Goal: Register for event/course

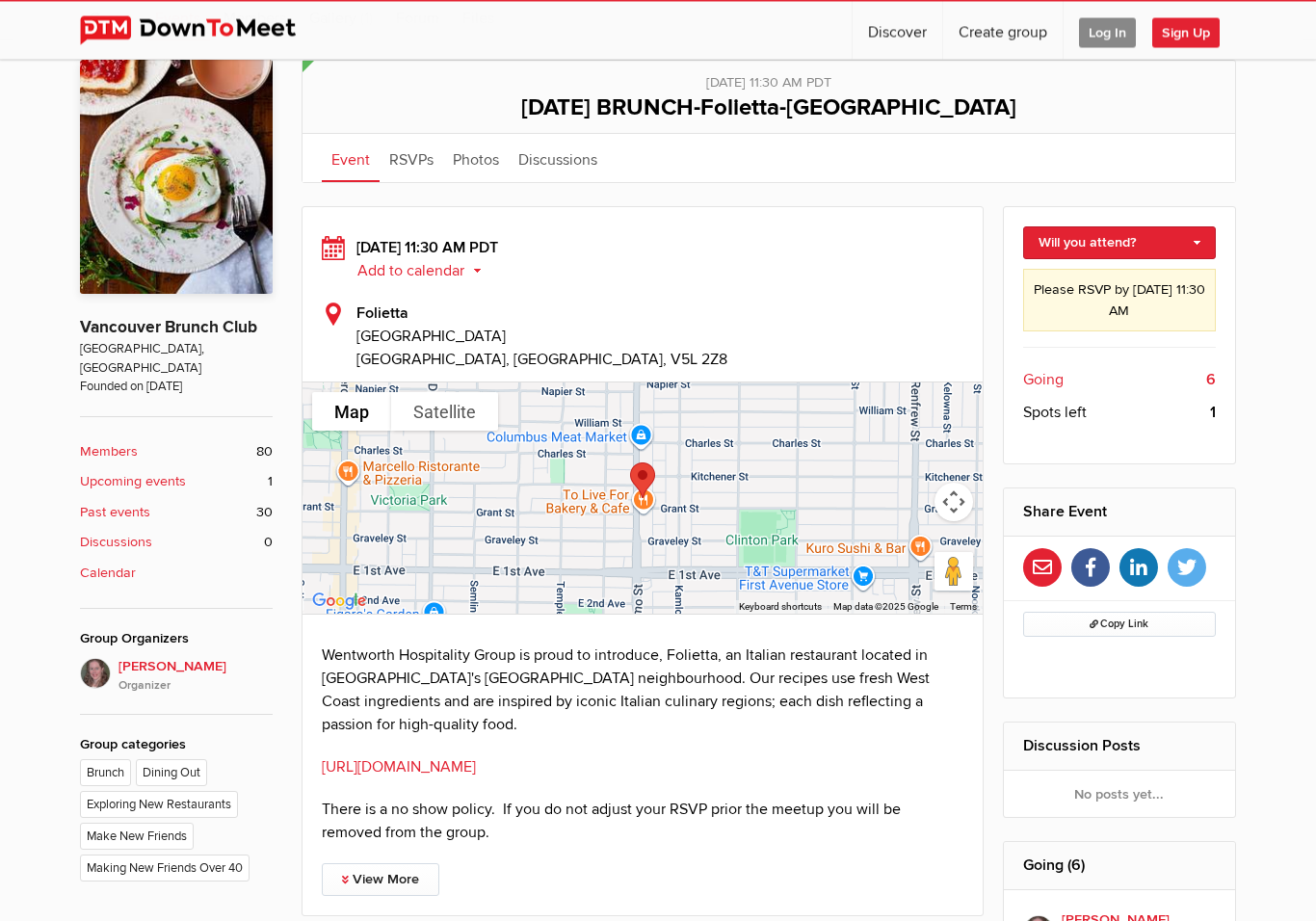
scroll to position [397, 0]
click at [442, 774] on link "[URL][DOMAIN_NAME]" at bounding box center [398, 767] width 154 height 19
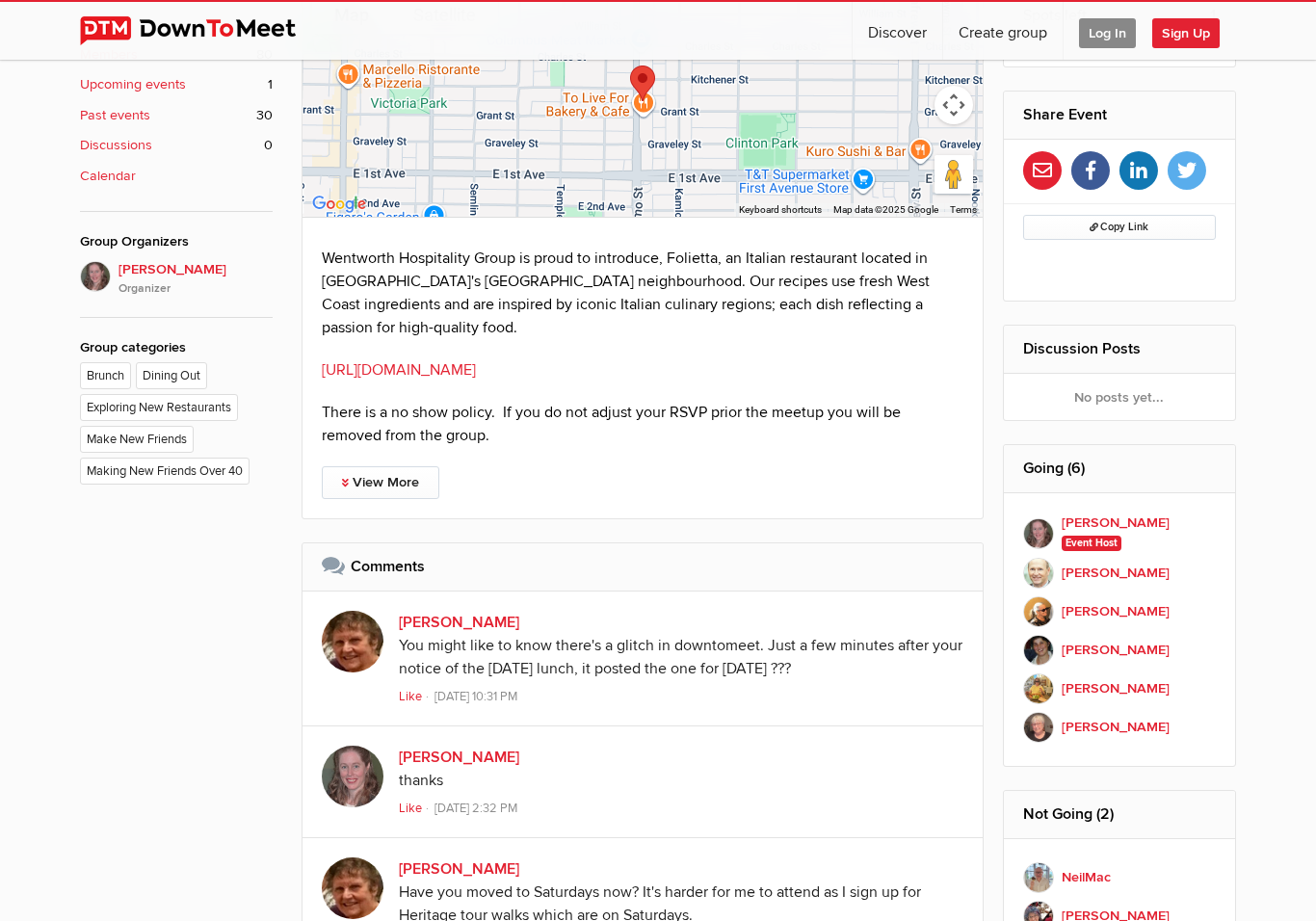
scroll to position [421, 0]
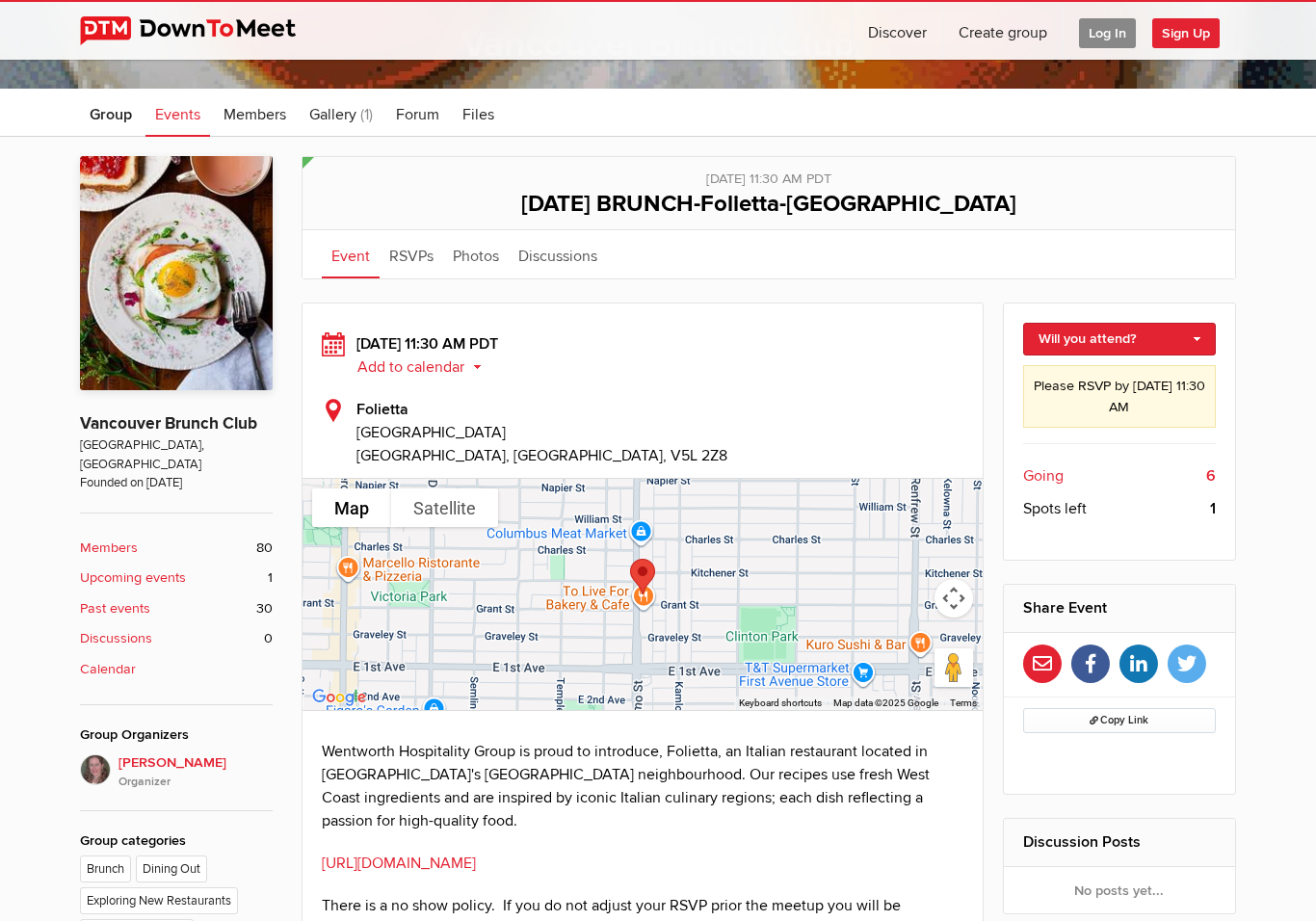
scroll to position [304, 0]
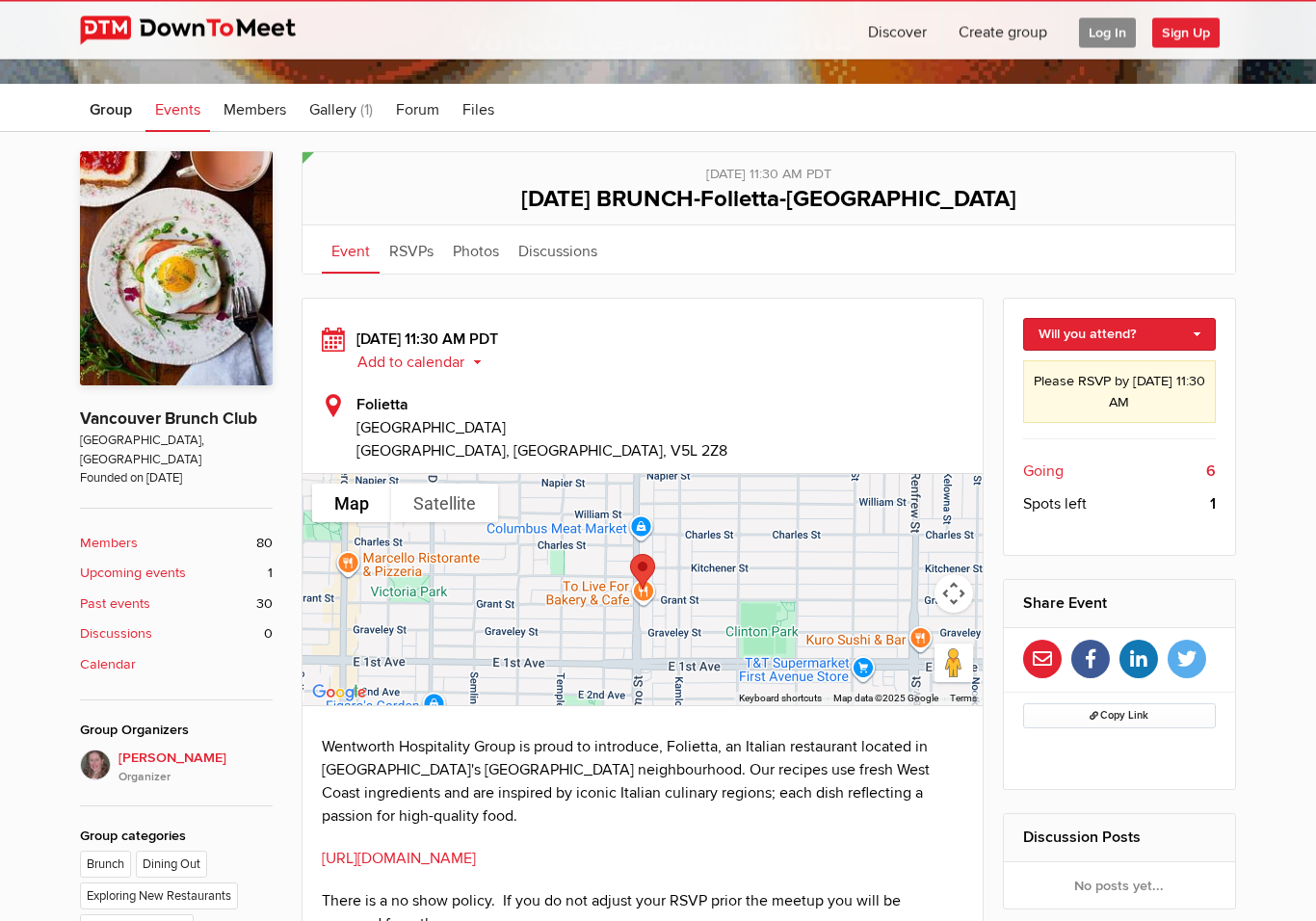
click at [1049, 468] on span "Going" at bounding box center [1043, 473] width 41 height 23
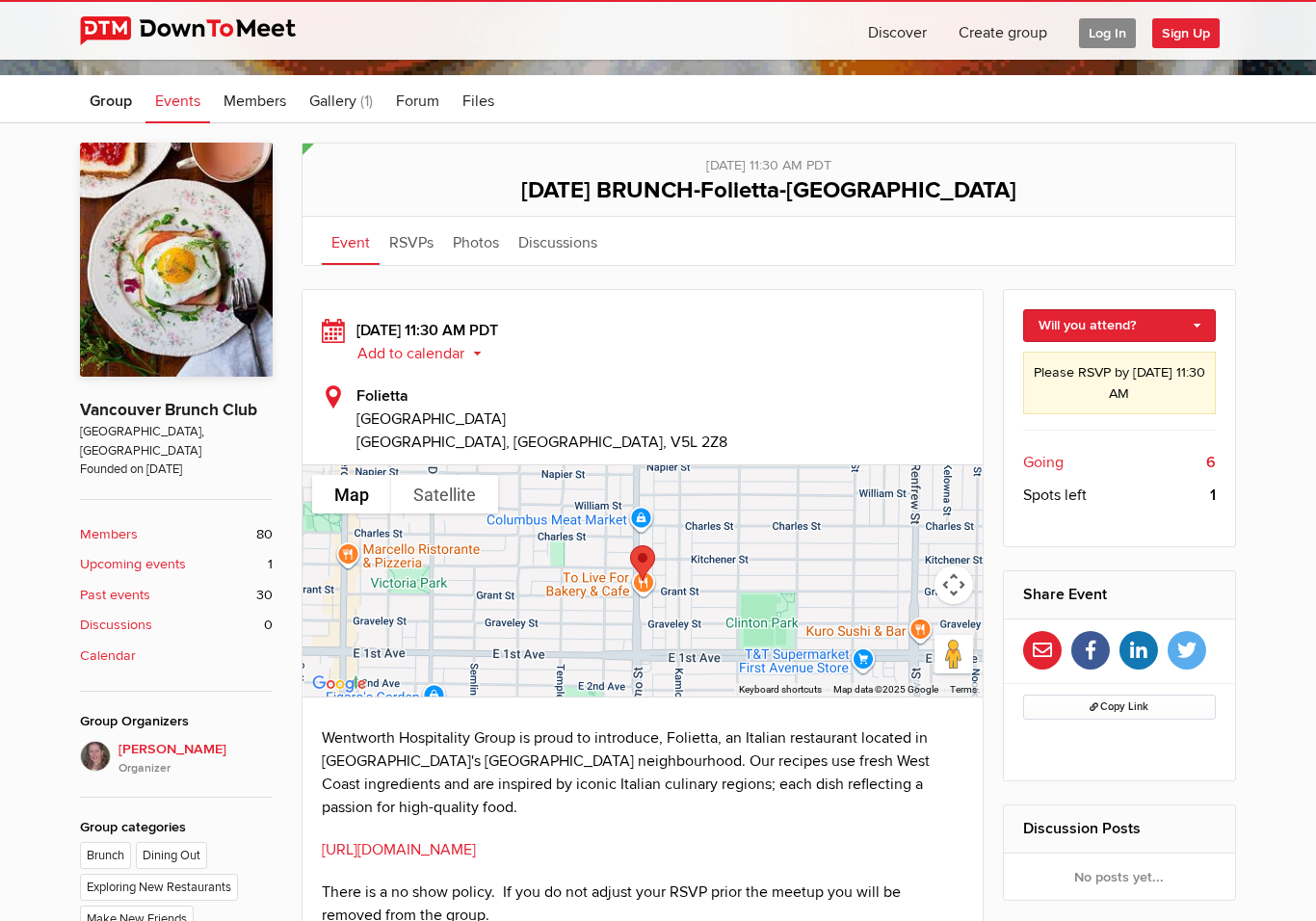
scroll to position [311, 0]
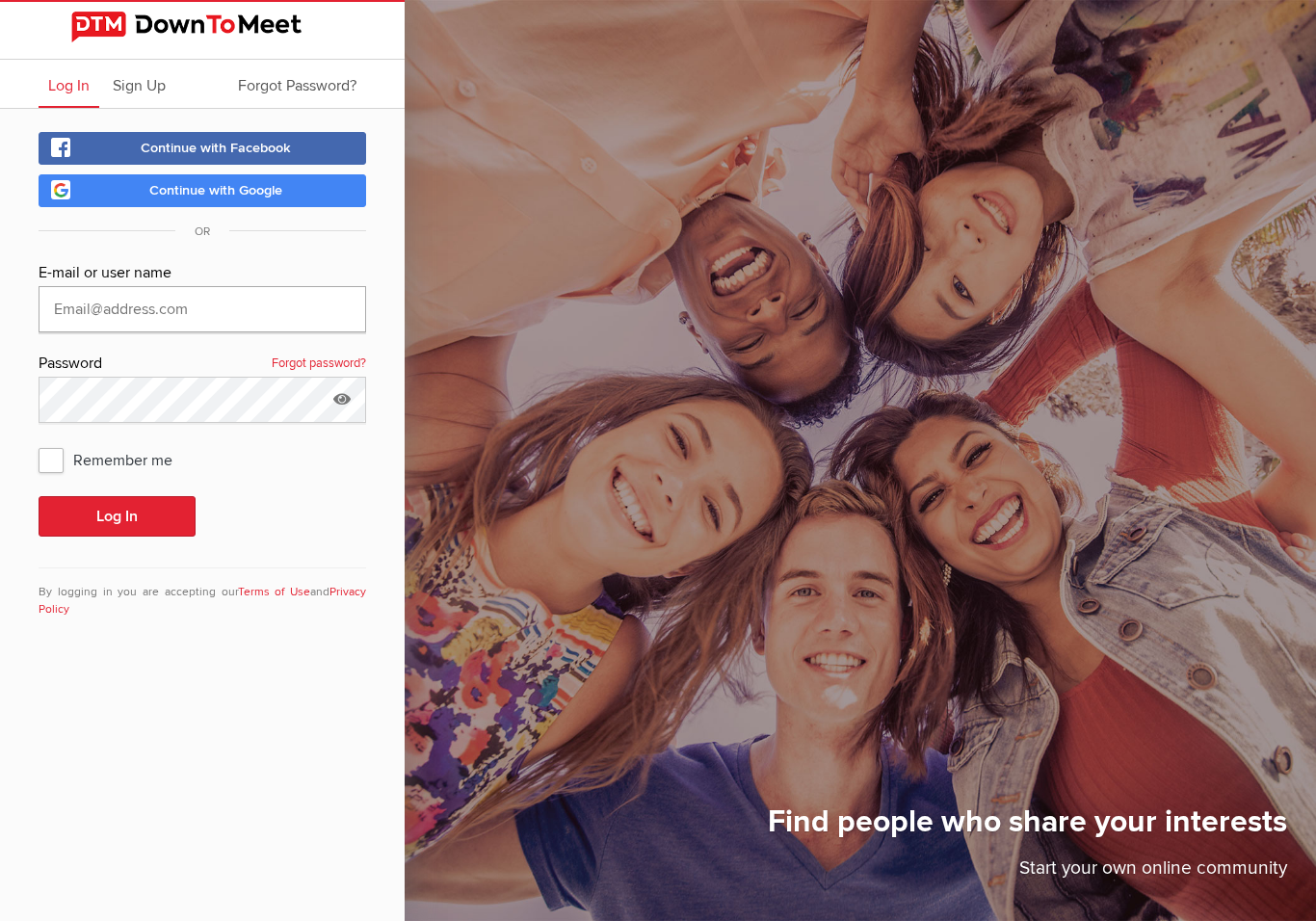
click at [196, 310] on input "text" at bounding box center [203, 309] width 327 height 46
type input "[EMAIL_ADDRESS][DOMAIN_NAME]"
click at [66, 458] on span "Remember me" at bounding box center [115, 460] width 153 height 35
click at [39, 442] on input "Remember me" at bounding box center [38, 441] width 1 height 1
checkbox input "true"
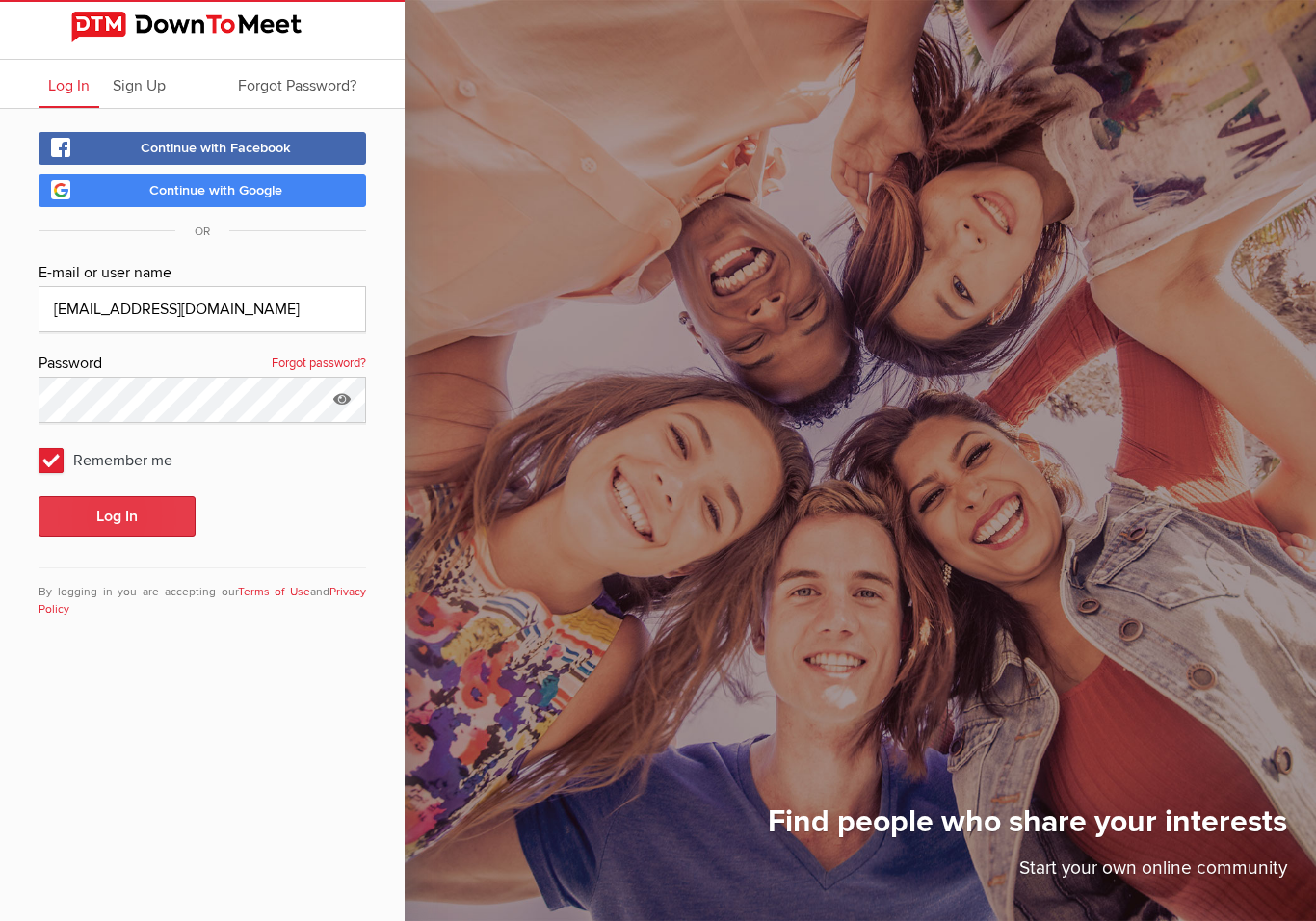
click at [135, 519] on button "Log In" at bounding box center [117, 517] width 157 height 41
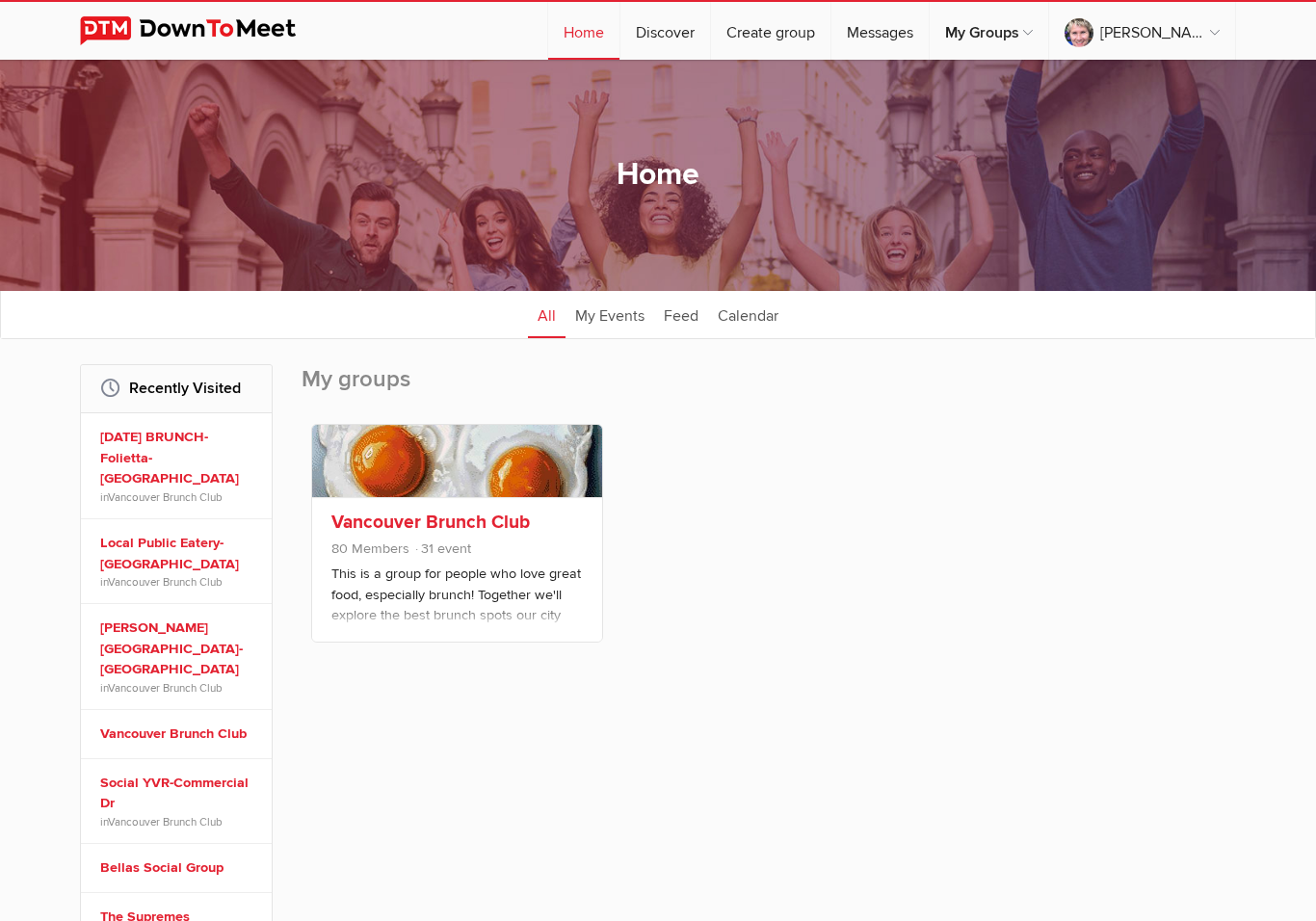
click at [534, 545] on span "80 Members 31 event" at bounding box center [457, 552] width 251 height 25
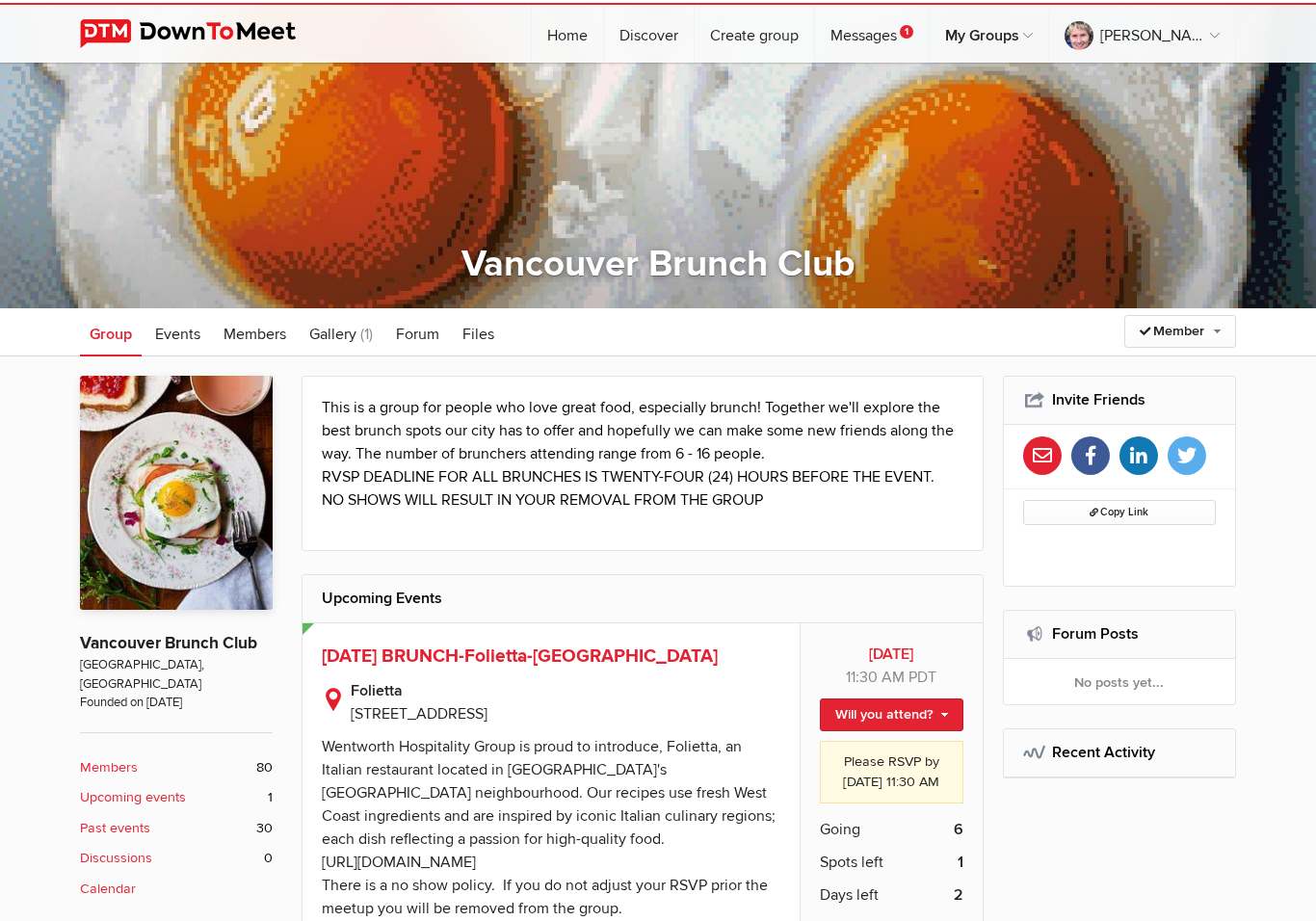
scroll to position [81, 0]
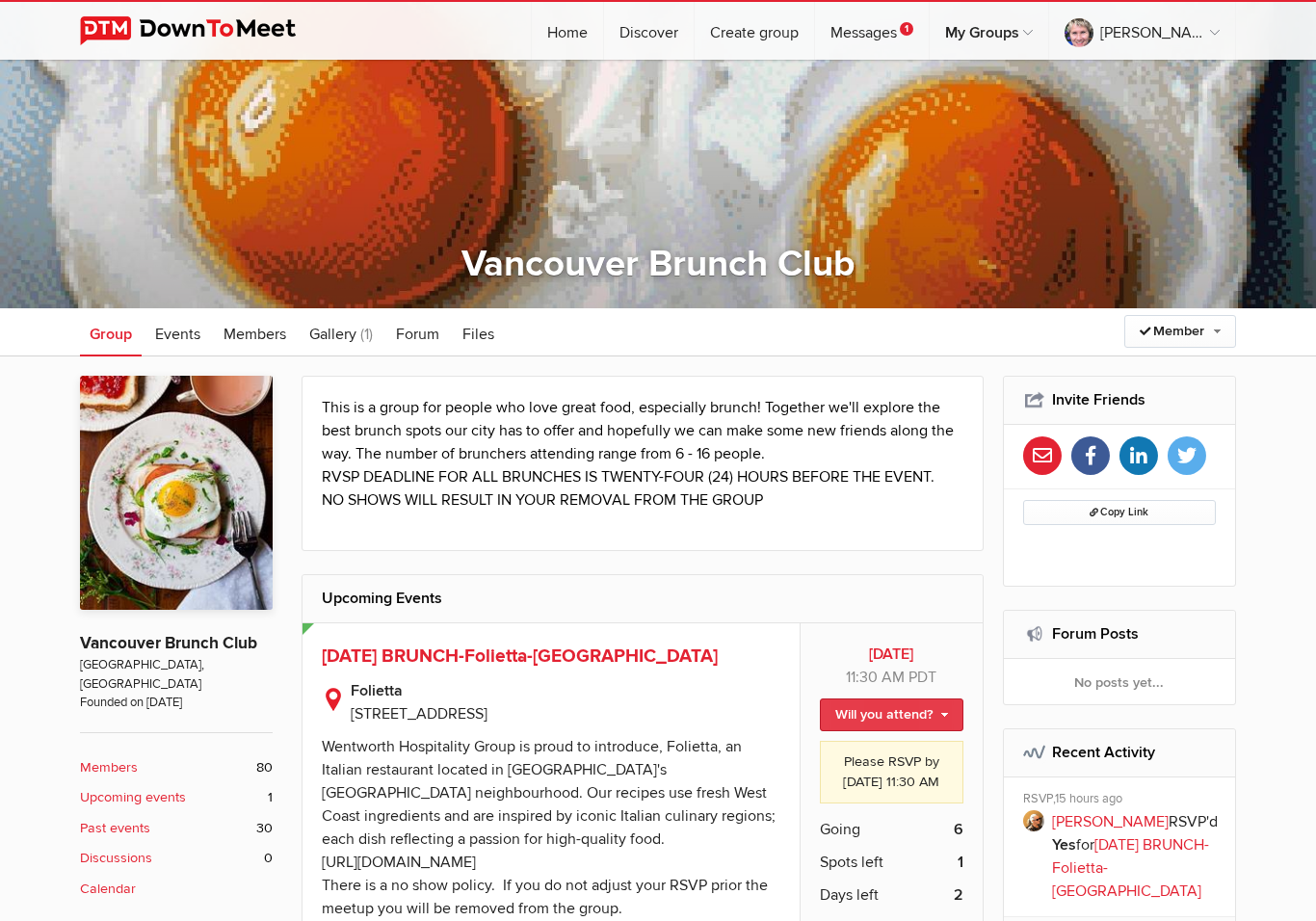
click at [890, 710] on link "Will you attend?" at bounding box center [890, 715] width 143 height 33
click at [866, 755] on link "I'm going" at bounding box center [876, 747] width 173 height 29
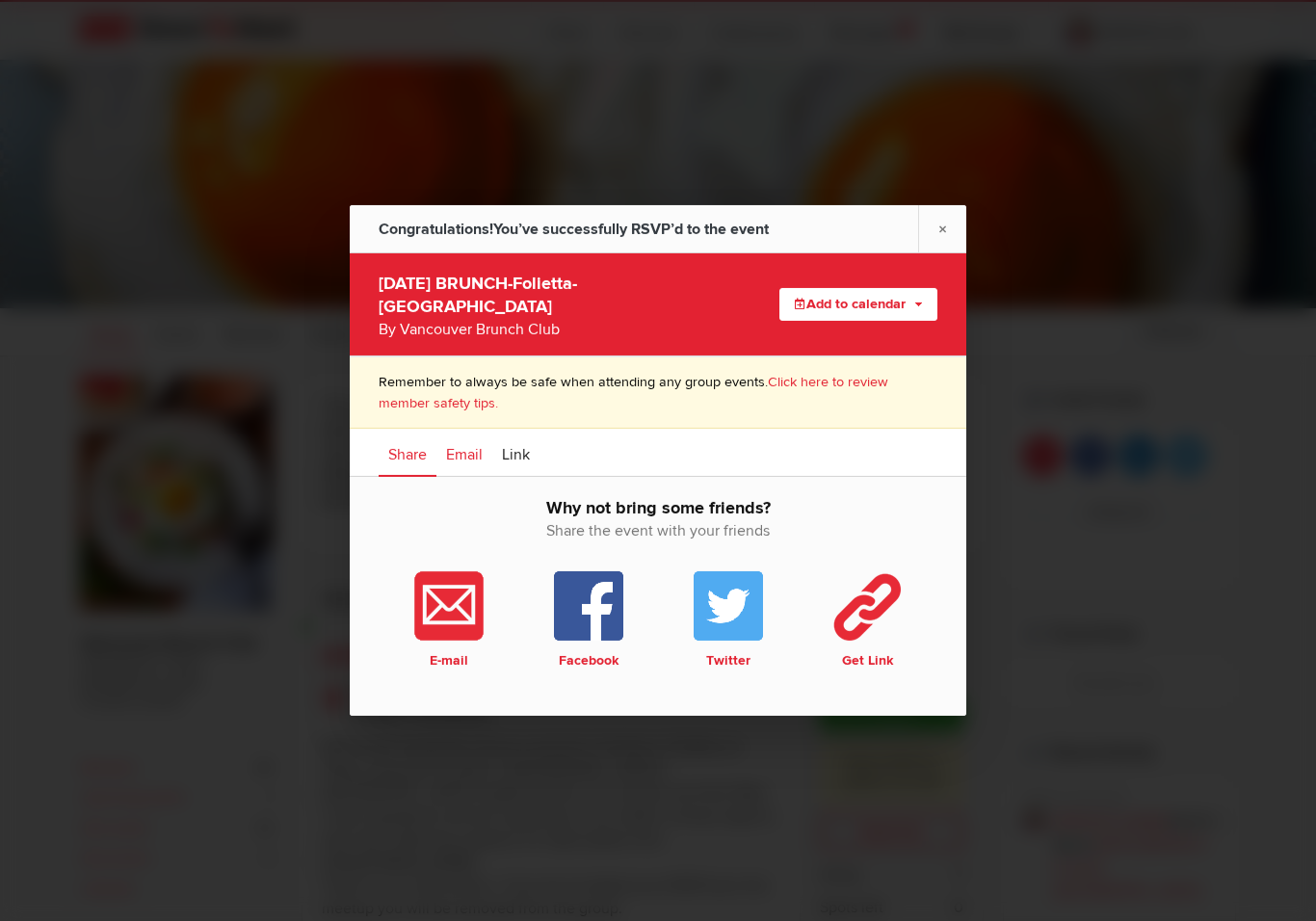
click at [475, 465] on span "Email" at bounding box center [465, 455] width 37 height 19
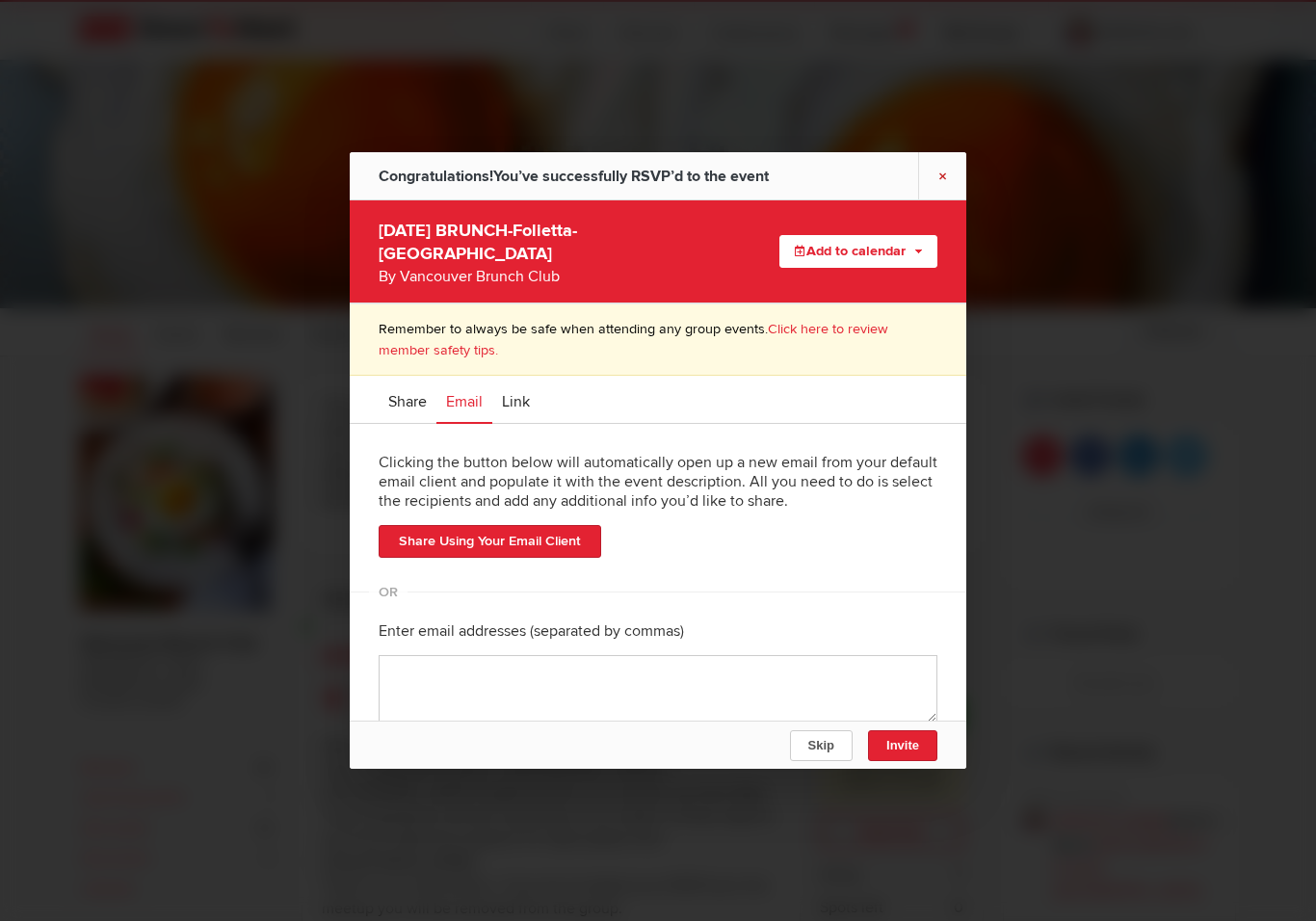
click at [947, 171] on link "×" at bounding box center [941, 175] width 48 height 47
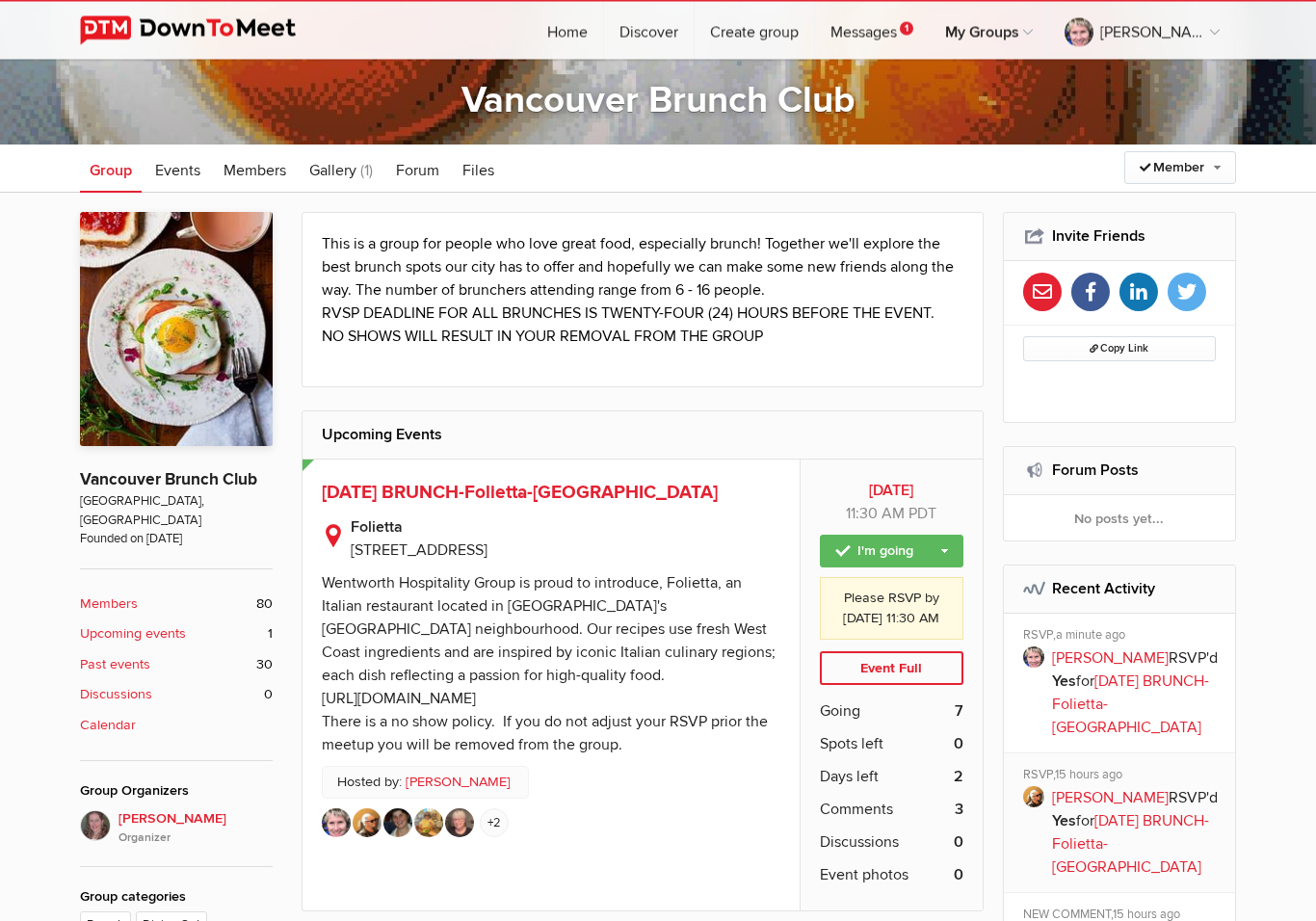
scroll to position [273, 0]
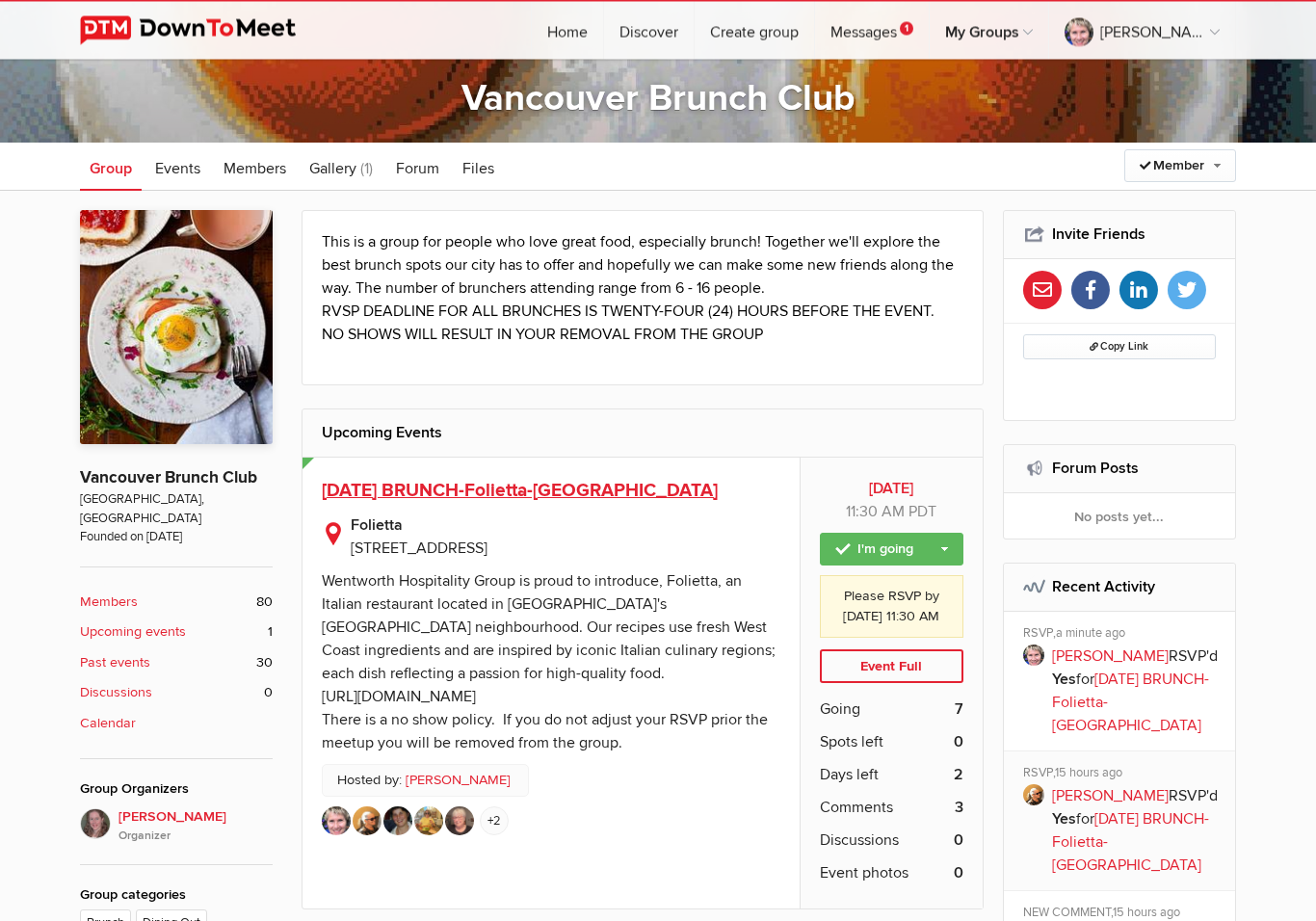
click at [510, 493] on span "[DATE] BRUNCH-Folietta-[GEOGRAPHIC_DATA]" at bounding box center [519, 491] width 395 height 23
